Goal: Check status: Check status

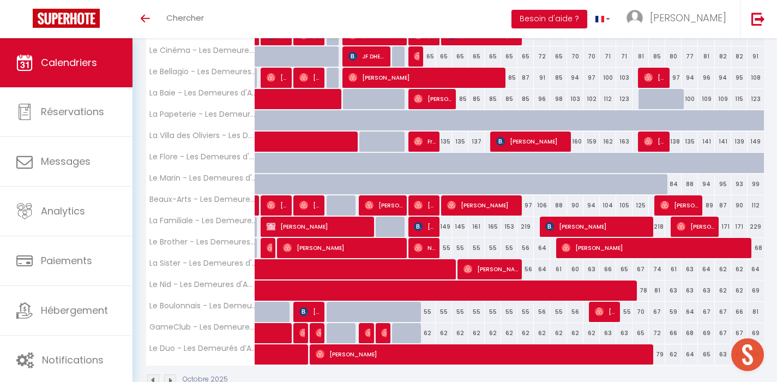
scroll to position [316, 0]
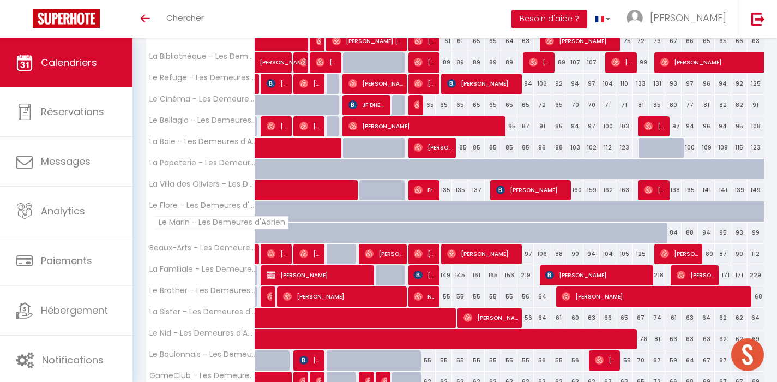
scroll to position [263, 0]
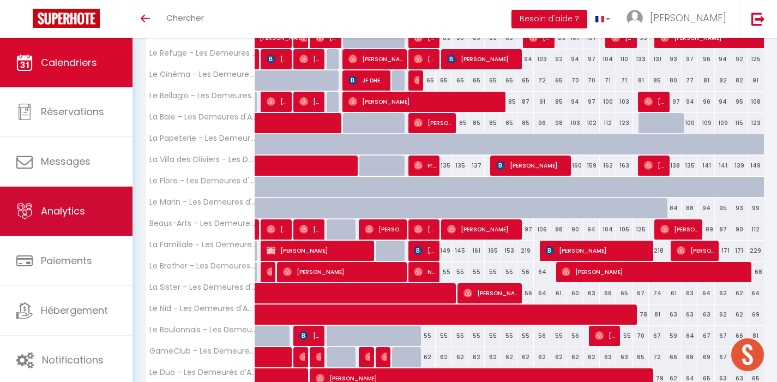
click at [88, 227] on link "Analytics" at bounding box center [66, 211] width 133 height 49
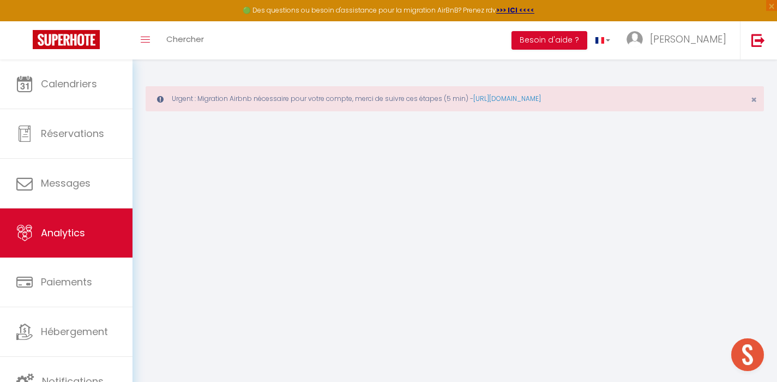
select select "2025"
select select "10"
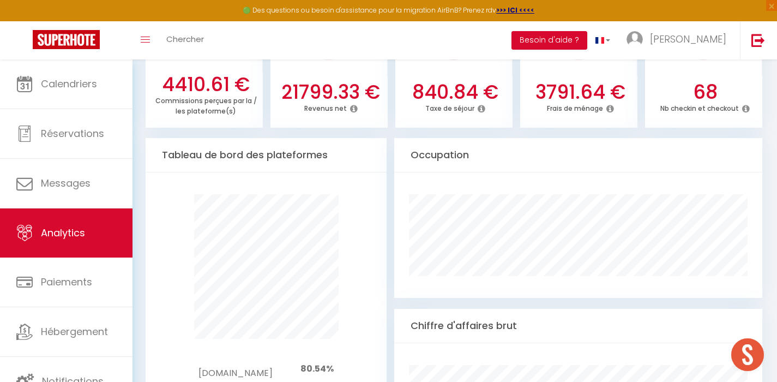
scroll to position [468, 0]
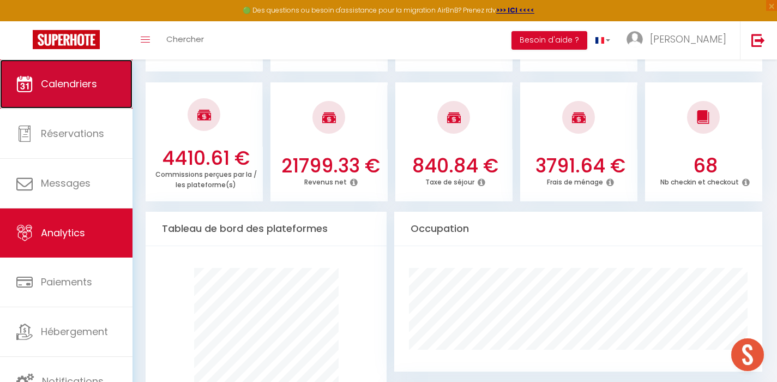
click at [60, 73] on link "Calendriers" at bounding box center [66, 83] width 133 height 49
